Goal: Information Seeking & Learning: Learn about a topic

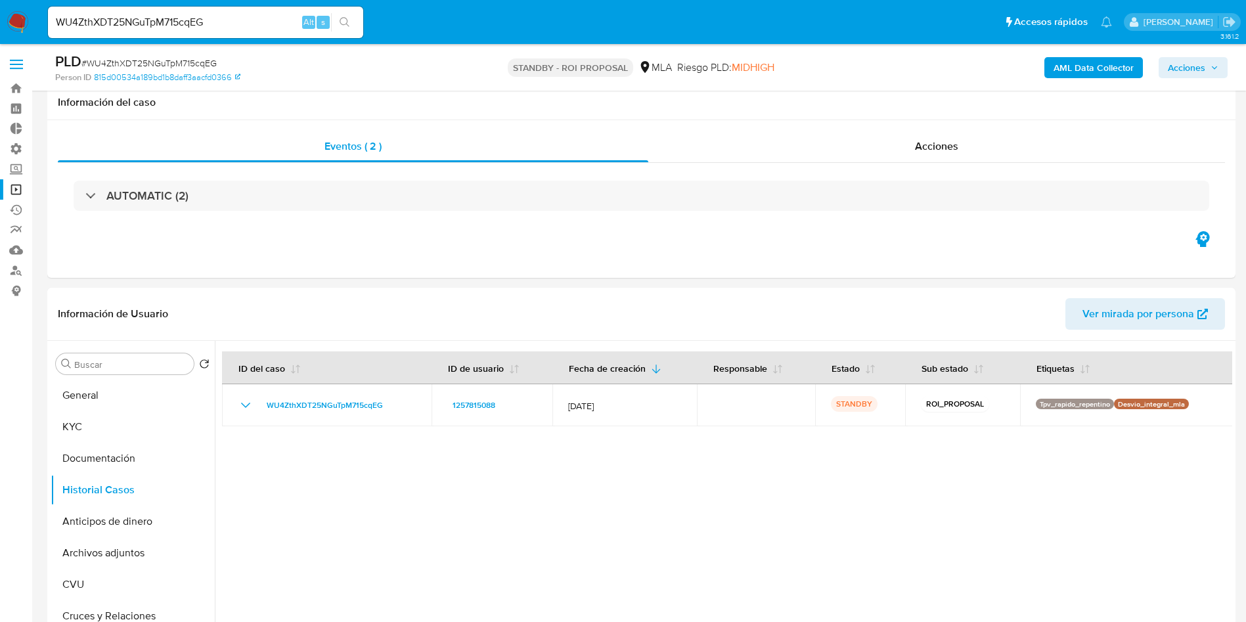
select select "10"
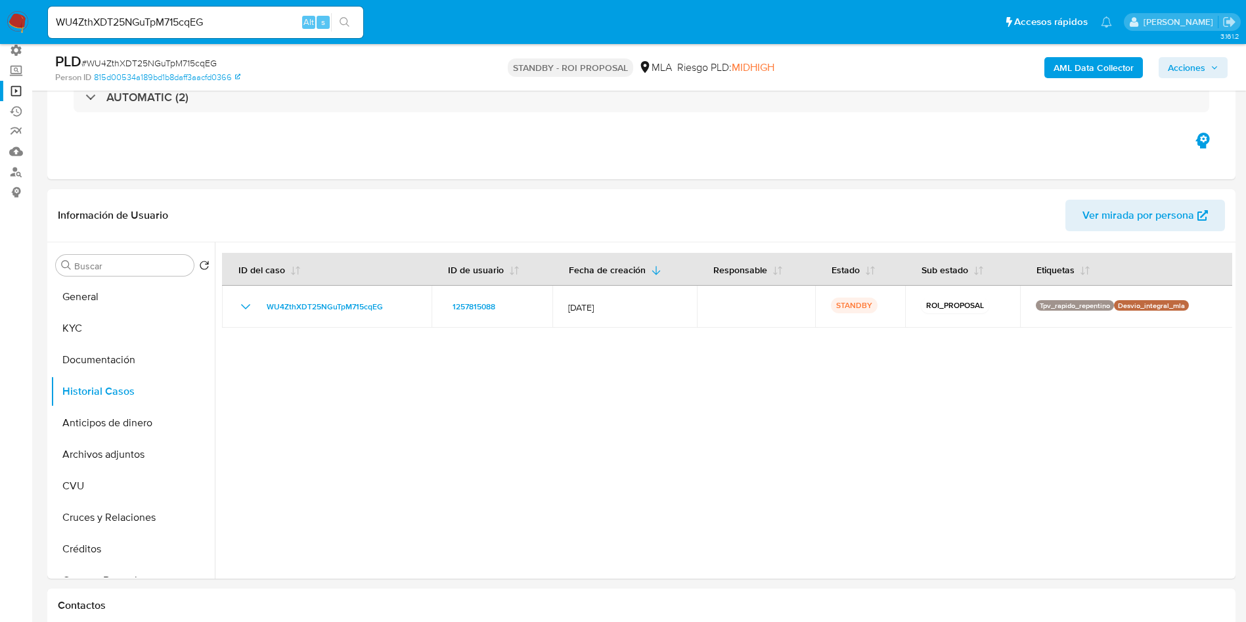
click at [169, 26] on input "WU4ZthXDT25NGuTpM715cqEG" at bounding box center [205, 22] width 315 height 17
paste input "2235236073"
type input "2235236073"
click at [344, 21] on icon "search-icon" at bounding box center [345, 22] width 11 height 11
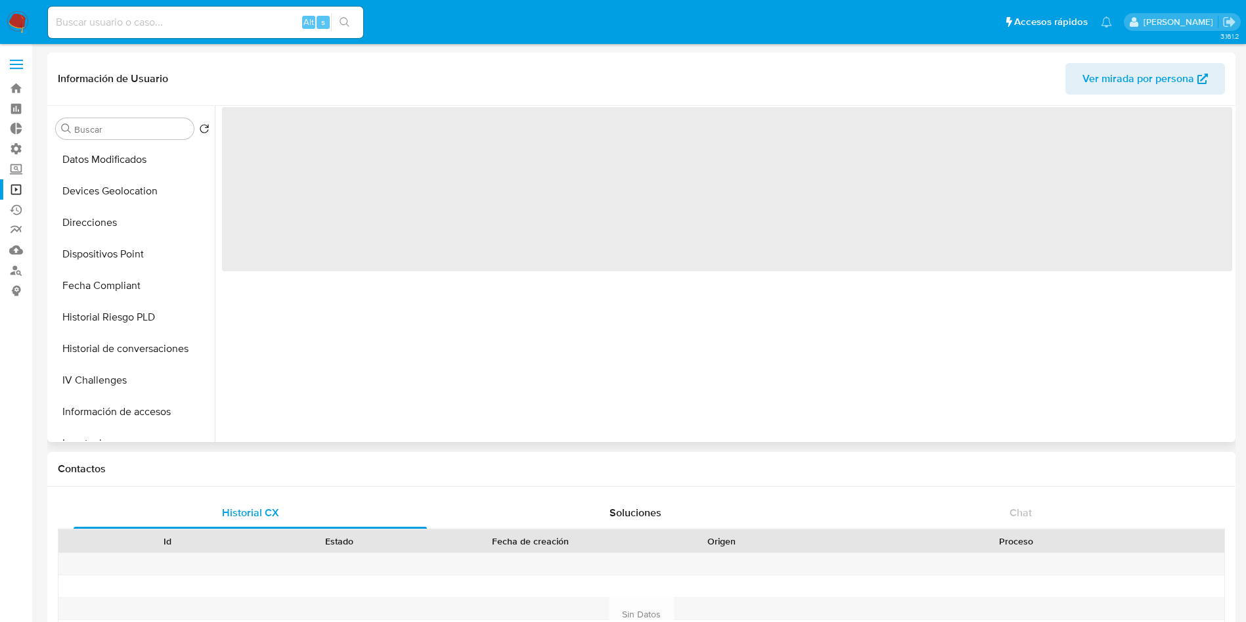
scroll to position [591, 0]
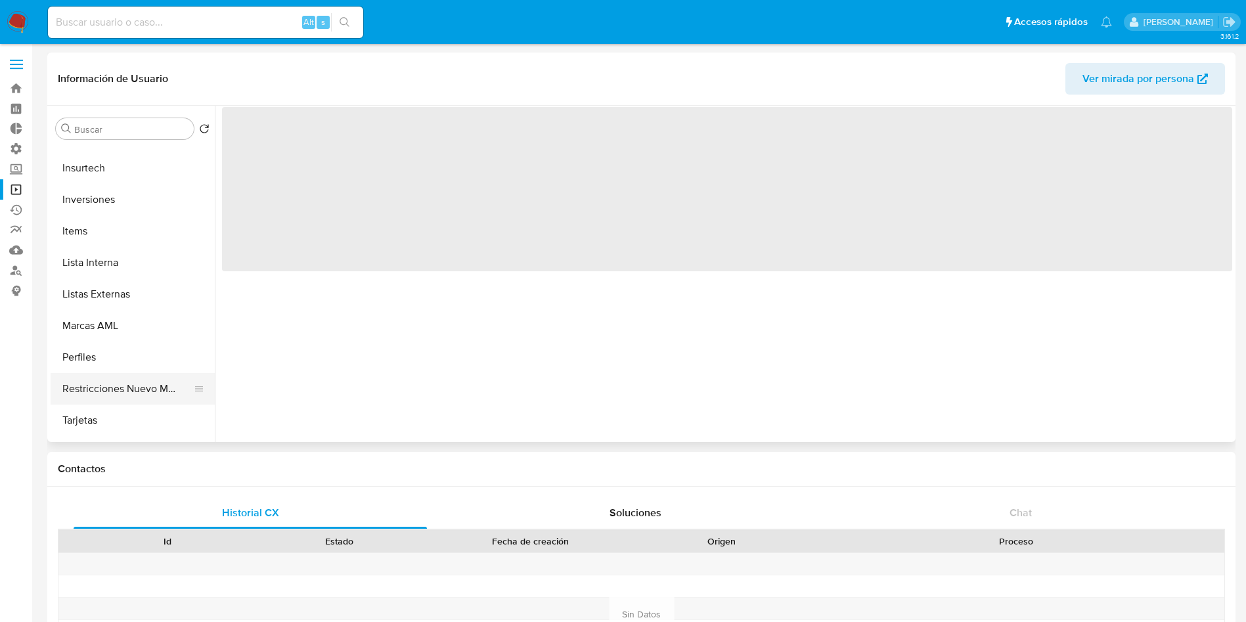
click at [133, 382] on button "Restricciones Nuevo Mundo" at bounding box center [128, 389] width 154 height 32
select select "10"
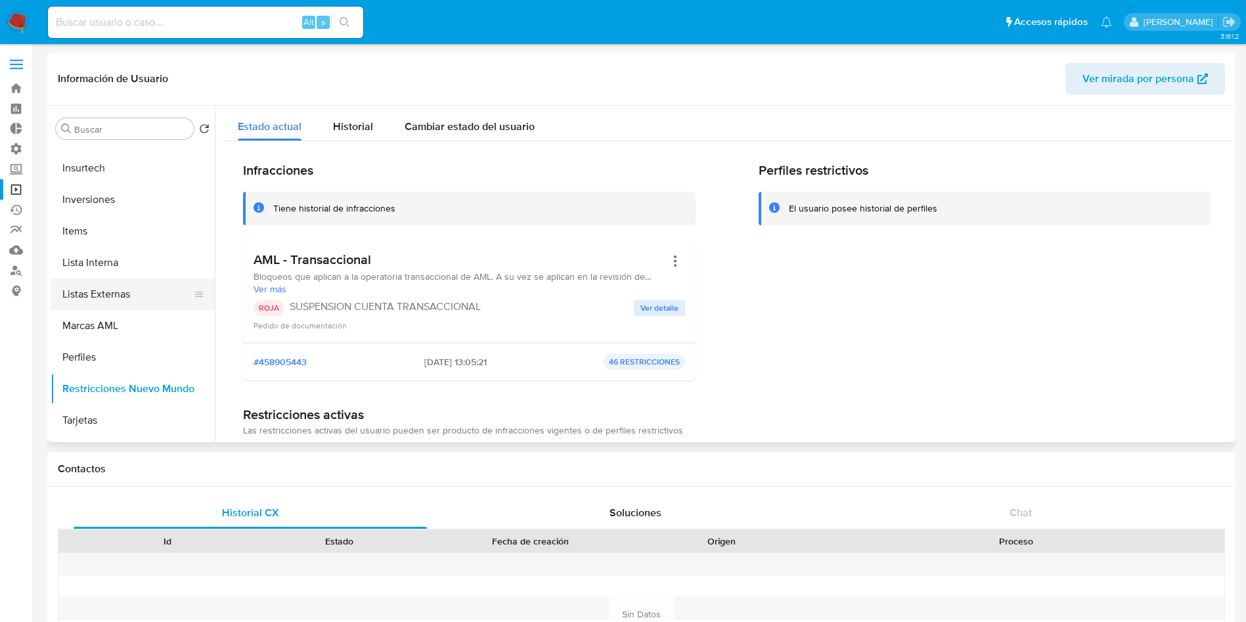
scroll to position [0, 0]
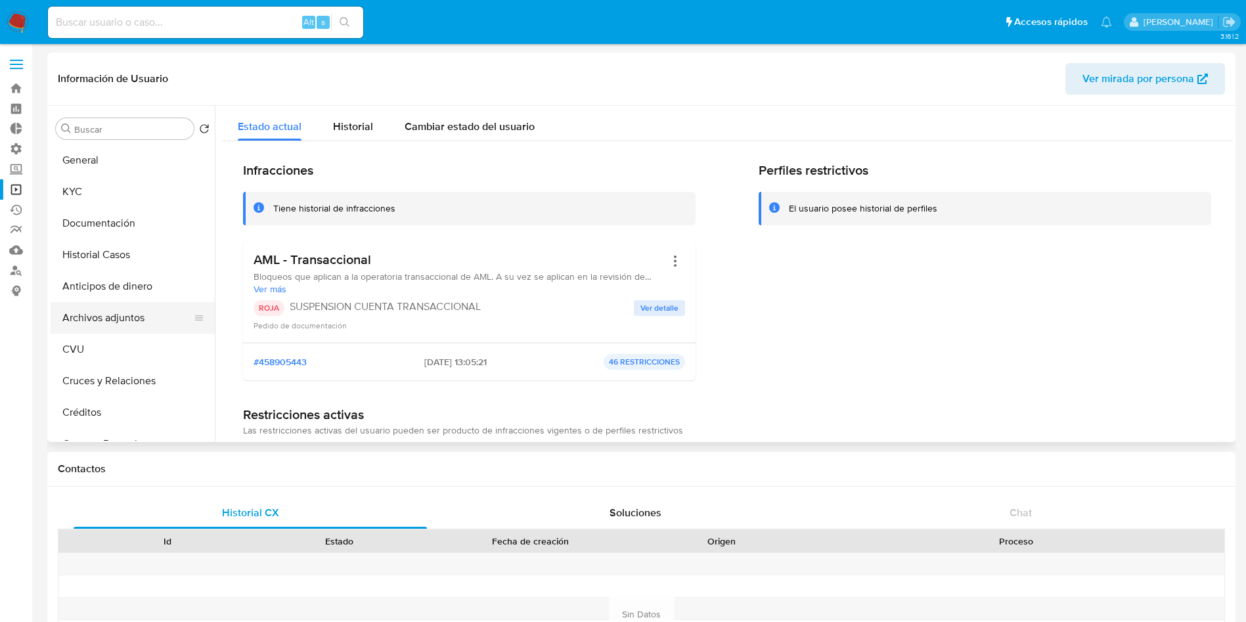
click at [136, 307] on button "Archivos adjuntos" at bounding box center [128, 318] width 154 height 32
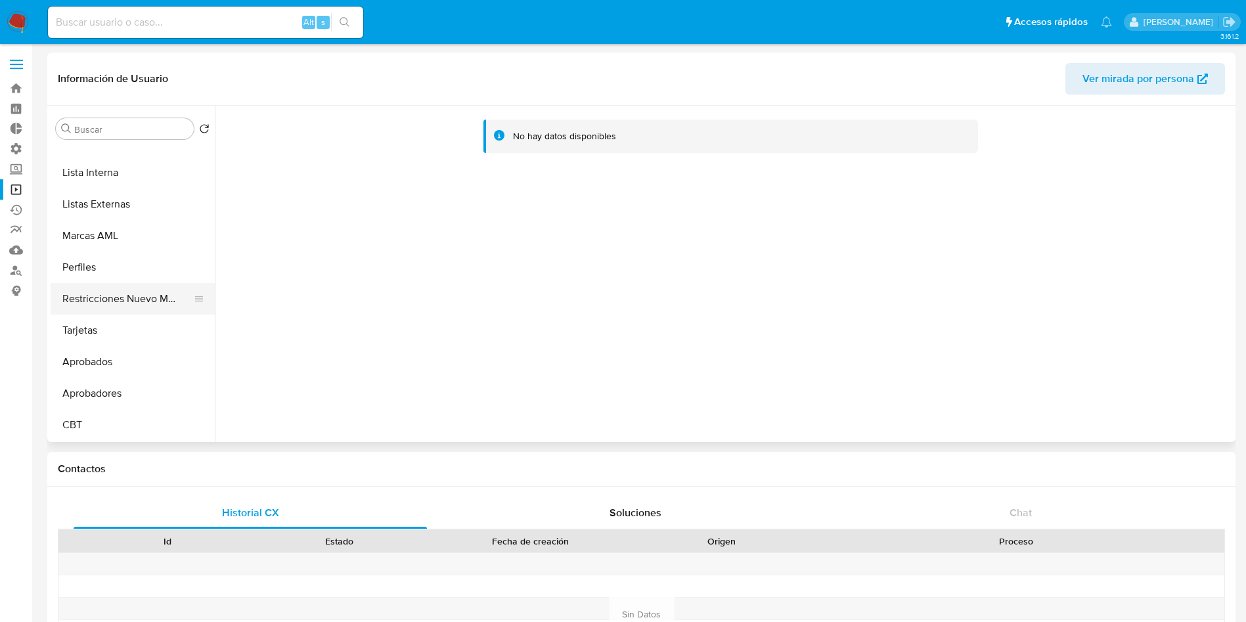
scroll to position [583, 0]
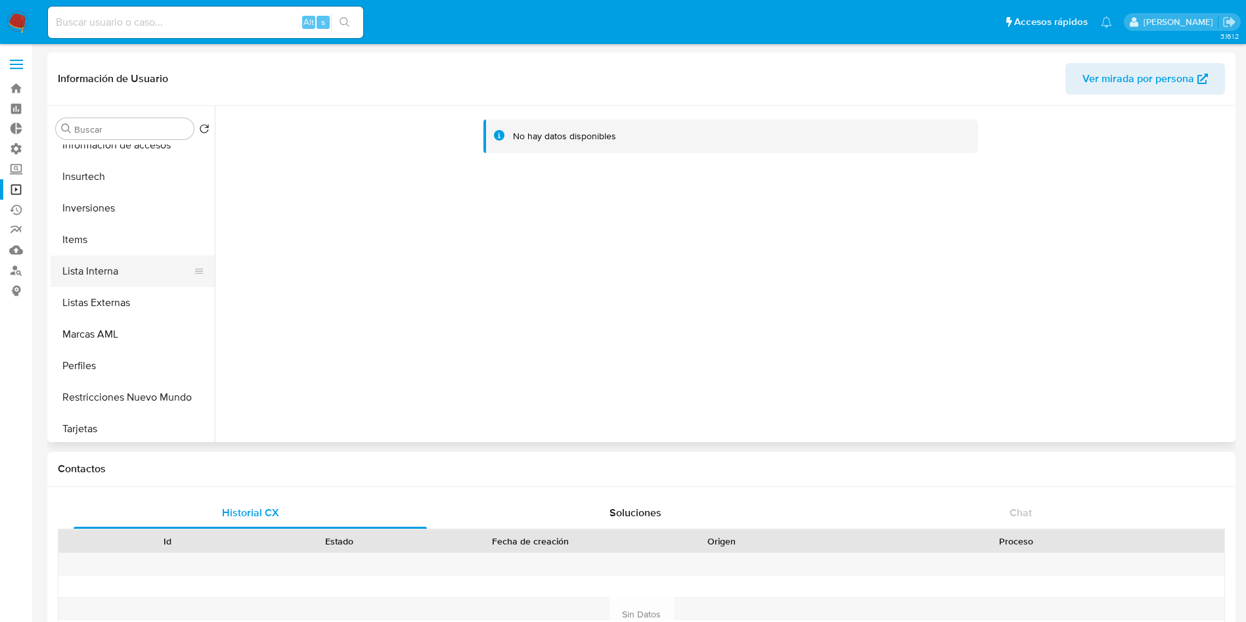
click at [116, 273] on button "Lista Interna" at bounding box center [128, 272] width 154 height 32
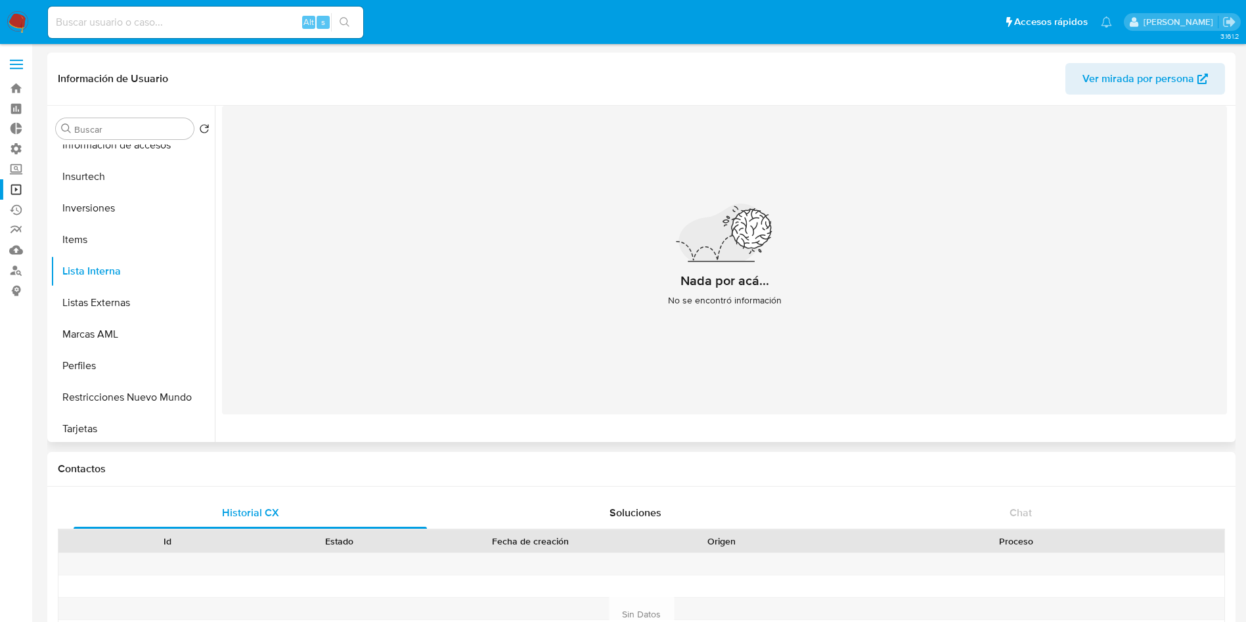
click at [1100, 74] on span "Ver mirada por persona" at bounding box center [1139, 79] width 112 height 32
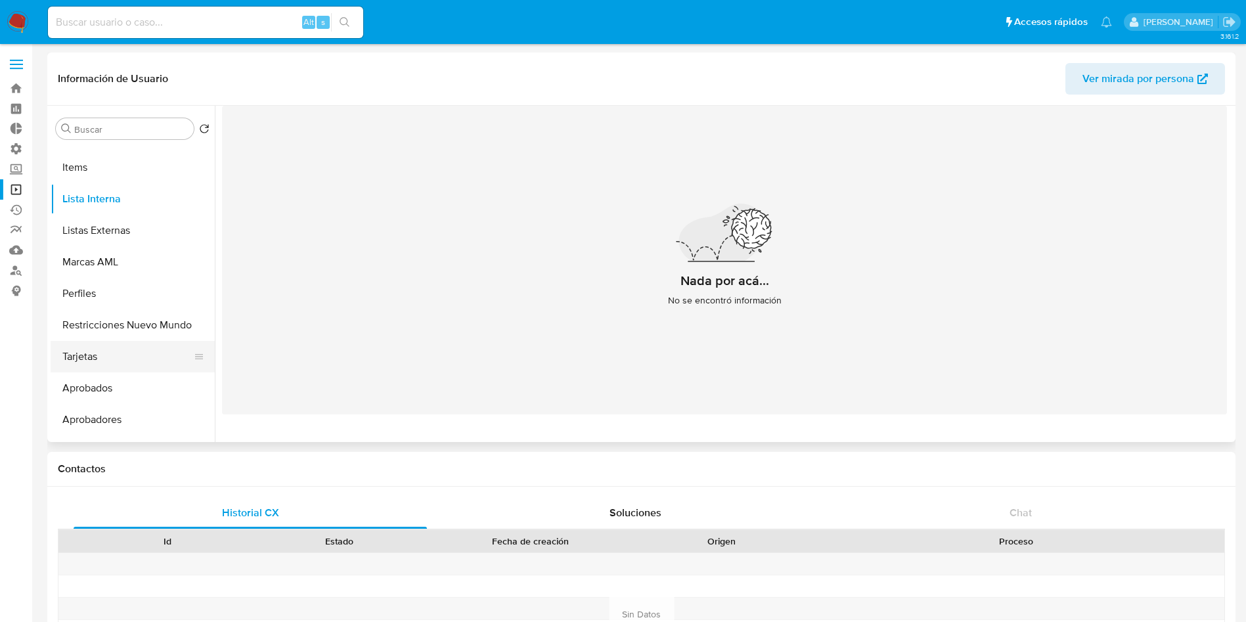
scroll to position [681, 0]
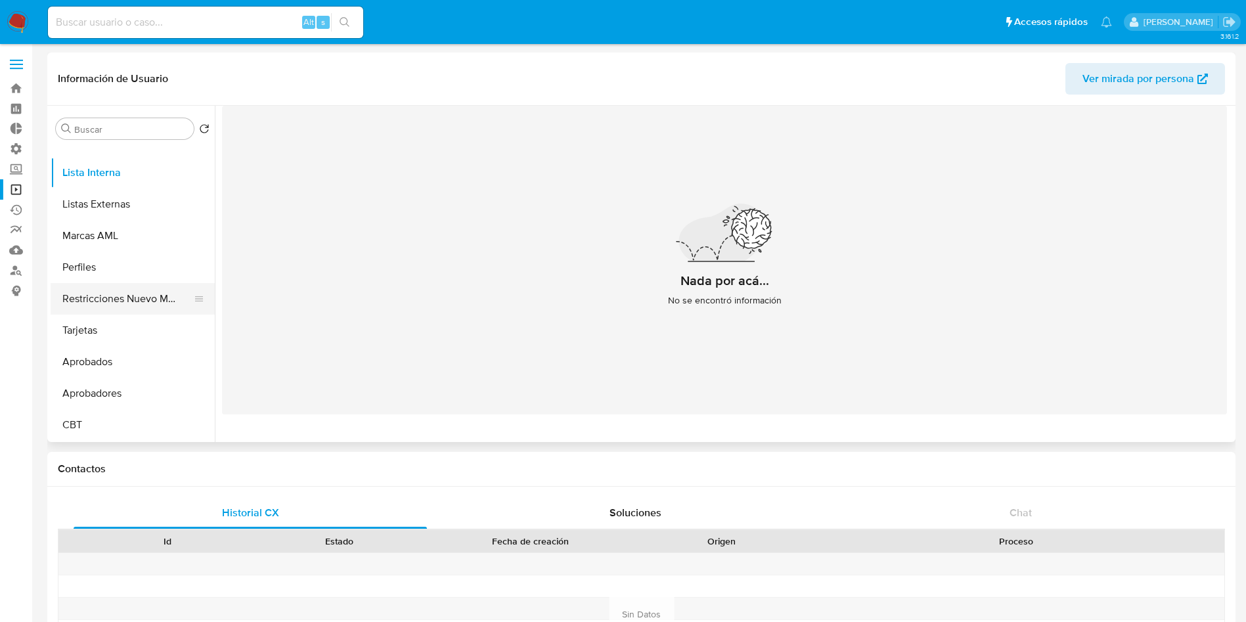
click at [123, 297] on button "Restricciones Nuevo Mundo" at bounding box center [128, 299] width 154 height 32
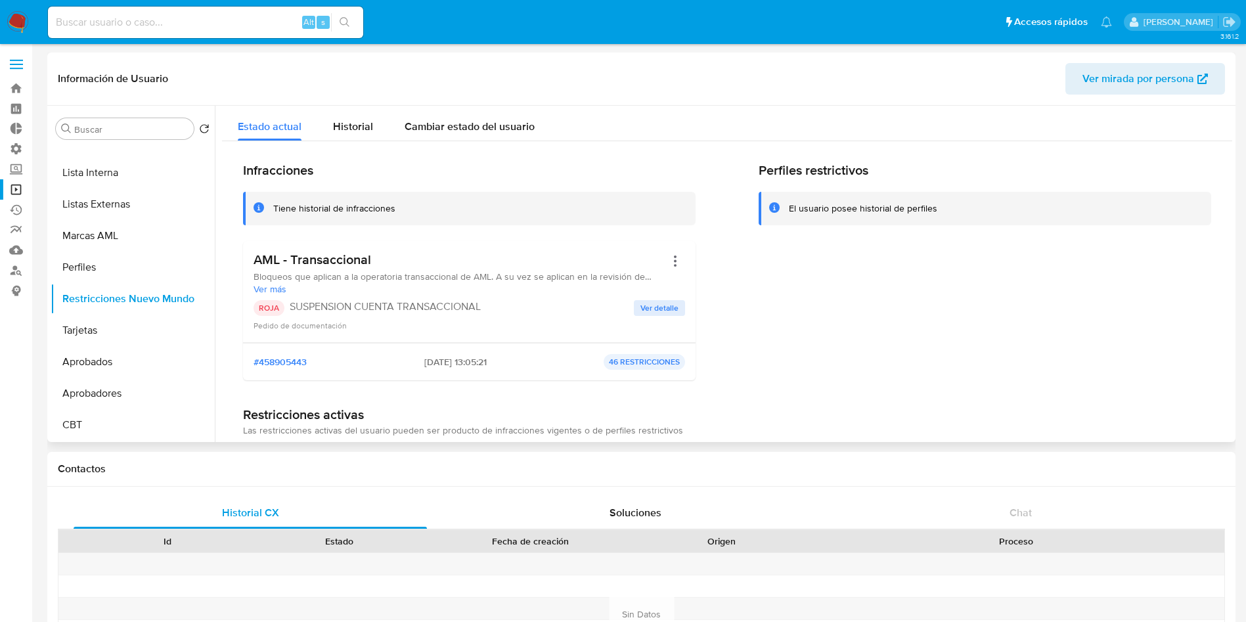
click at [657, 307] on span "Ver detalle" at bounding box center [659, 307] width 38 height 13
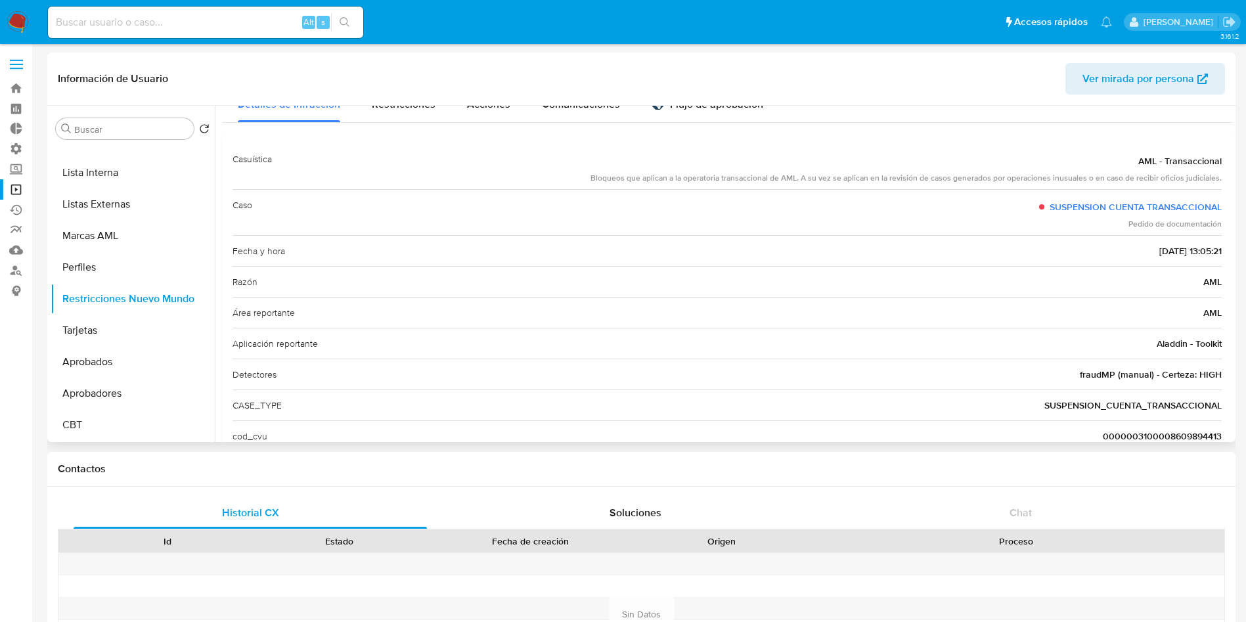
scroll to position [12, 0]
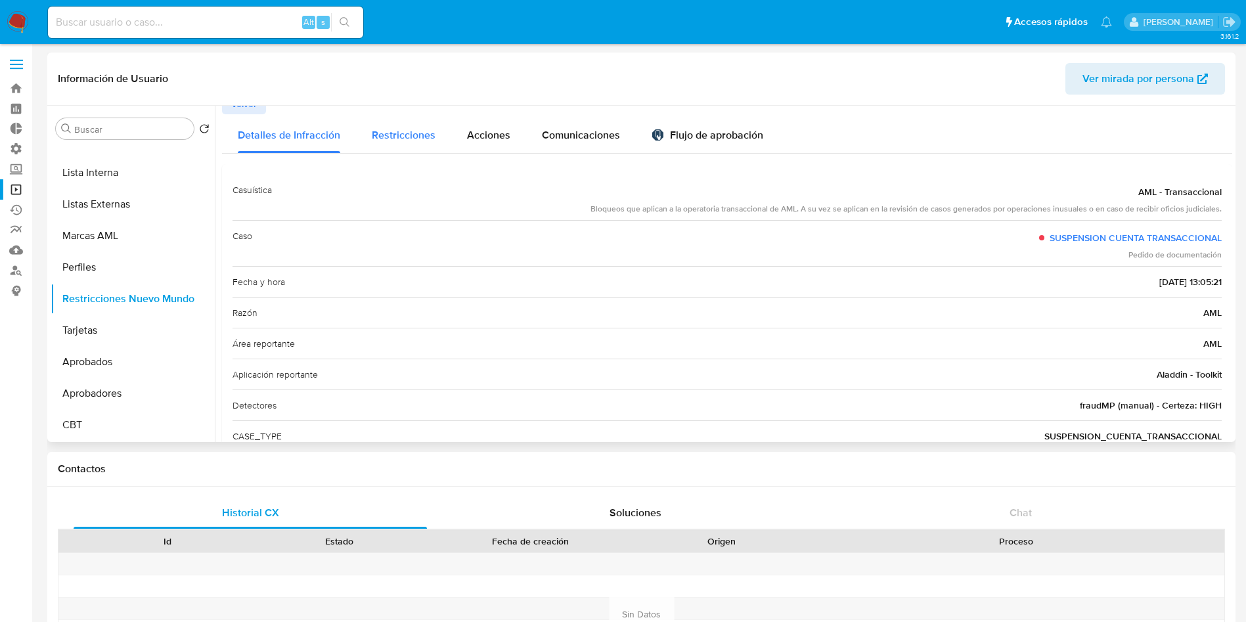
click at [424, 136] on span "Restricciones" at bounding box center [404, 134] width 64 height 15
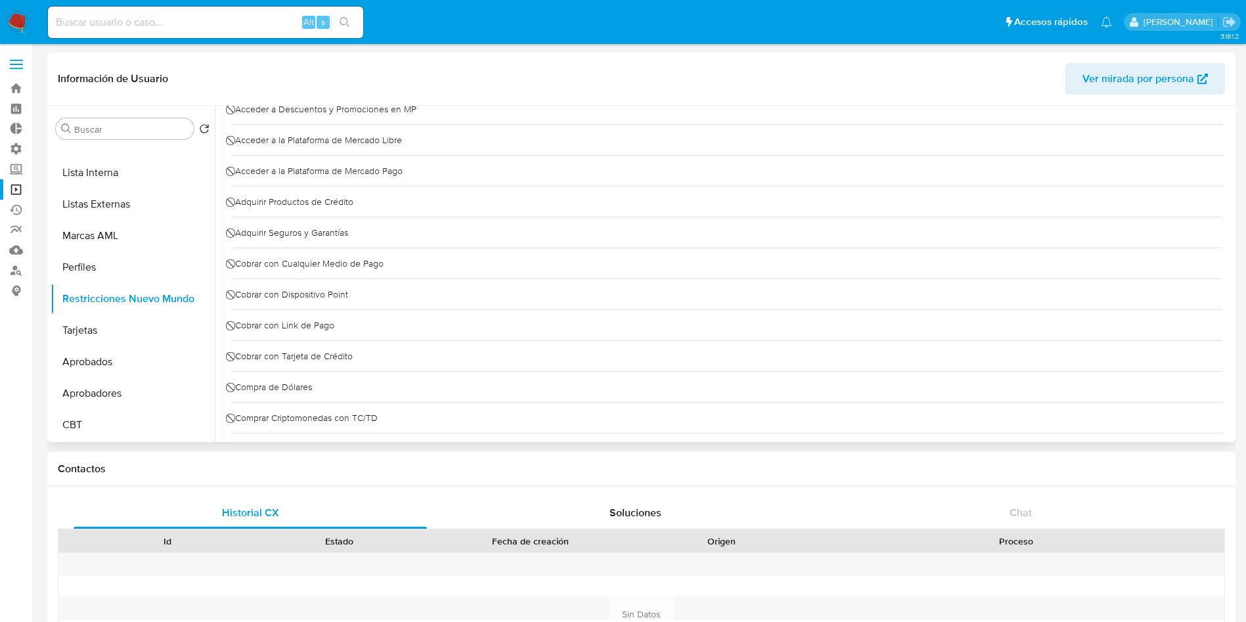
scroll to position [0, 0]
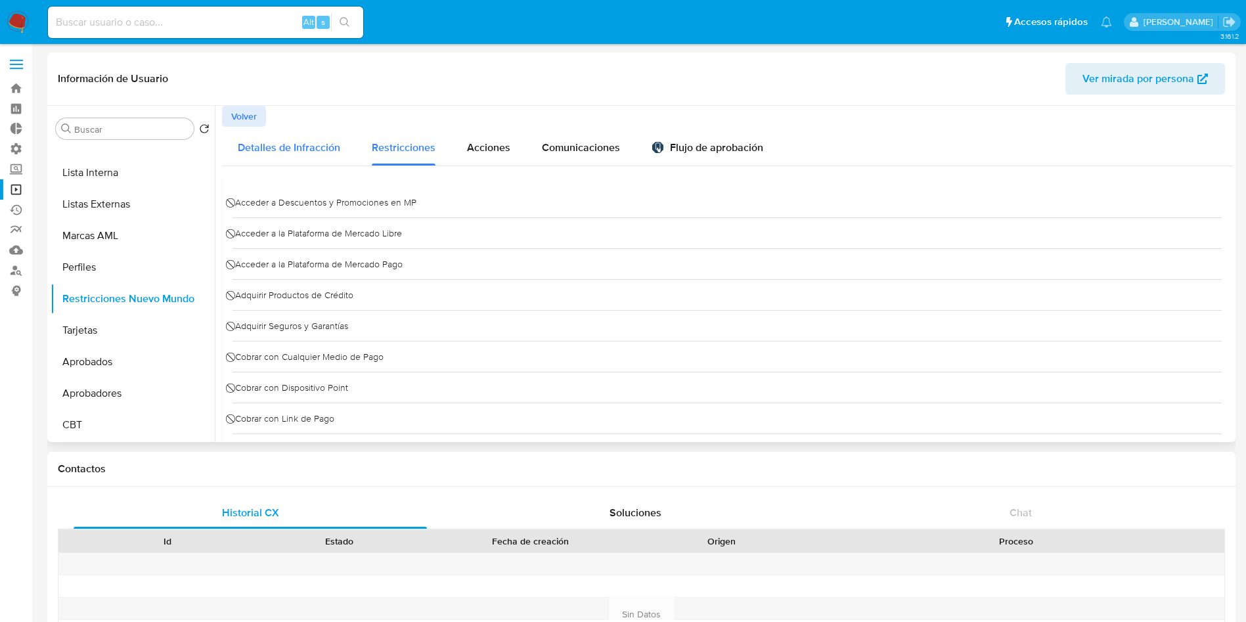
click at [282, 144] on span "Detalles de Infracción" at bounding box center [289, 147] width 102 height 15
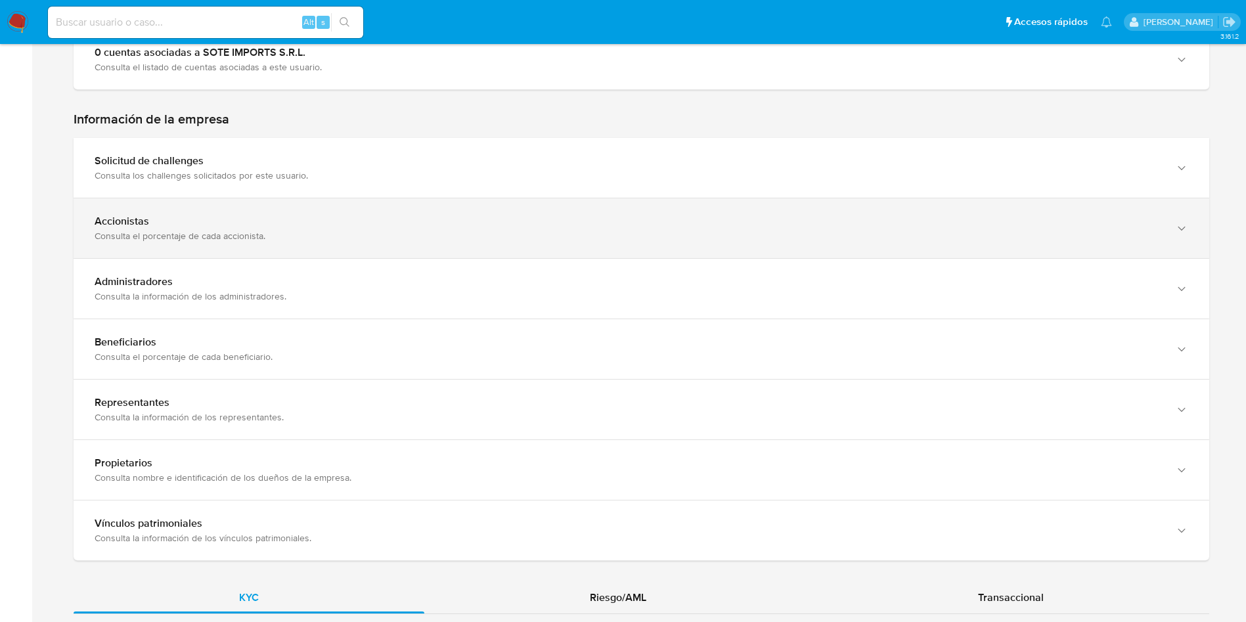
scroll to position [985, 0]
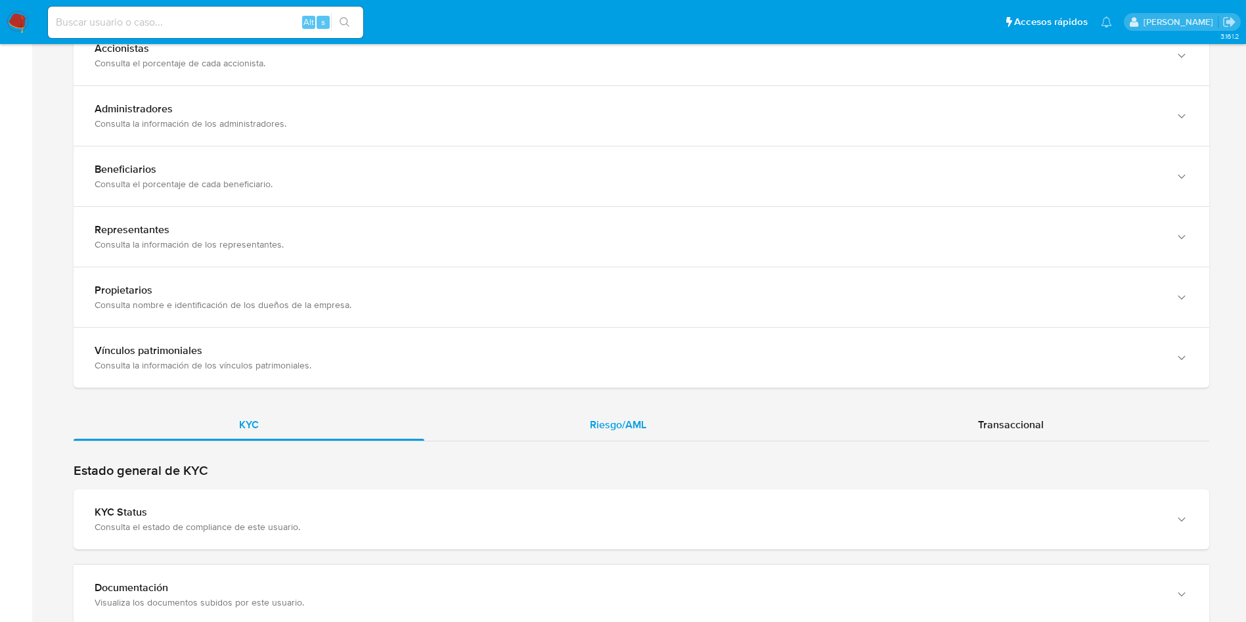
click at [621, 420] on span "Riesgo/AML" at bounding box center [618, 424] width 56 height 15
